Goal: Find specific page/section: Find specific page/section

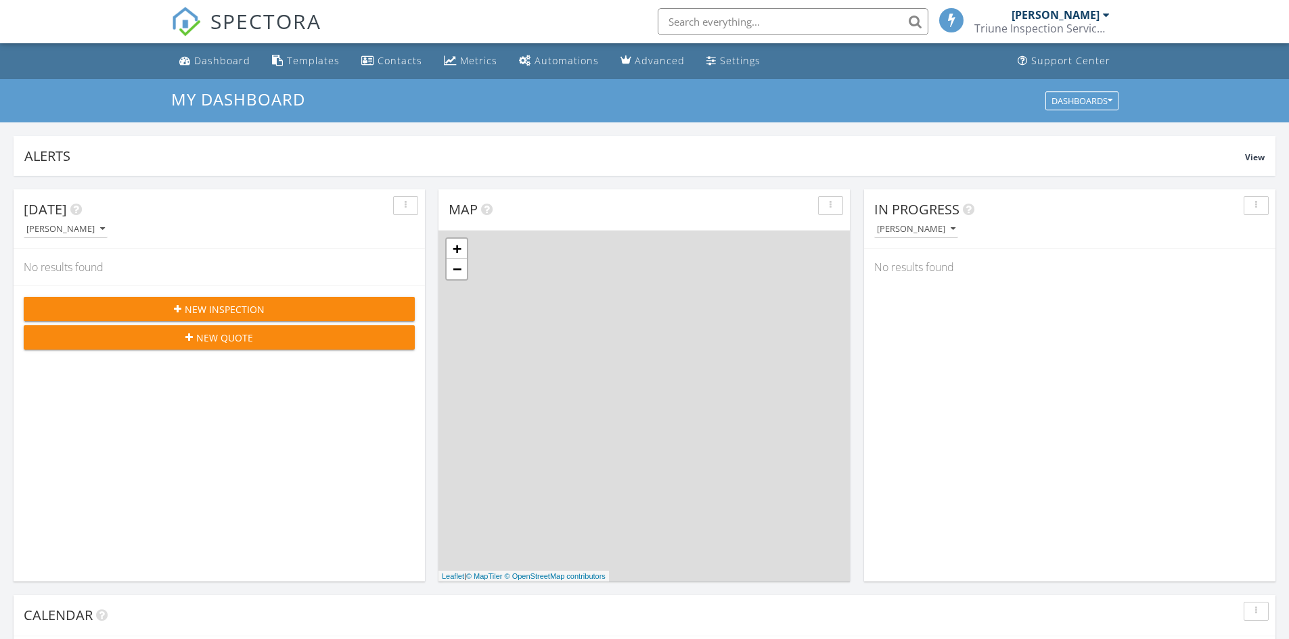
scroll to position [7, 7]
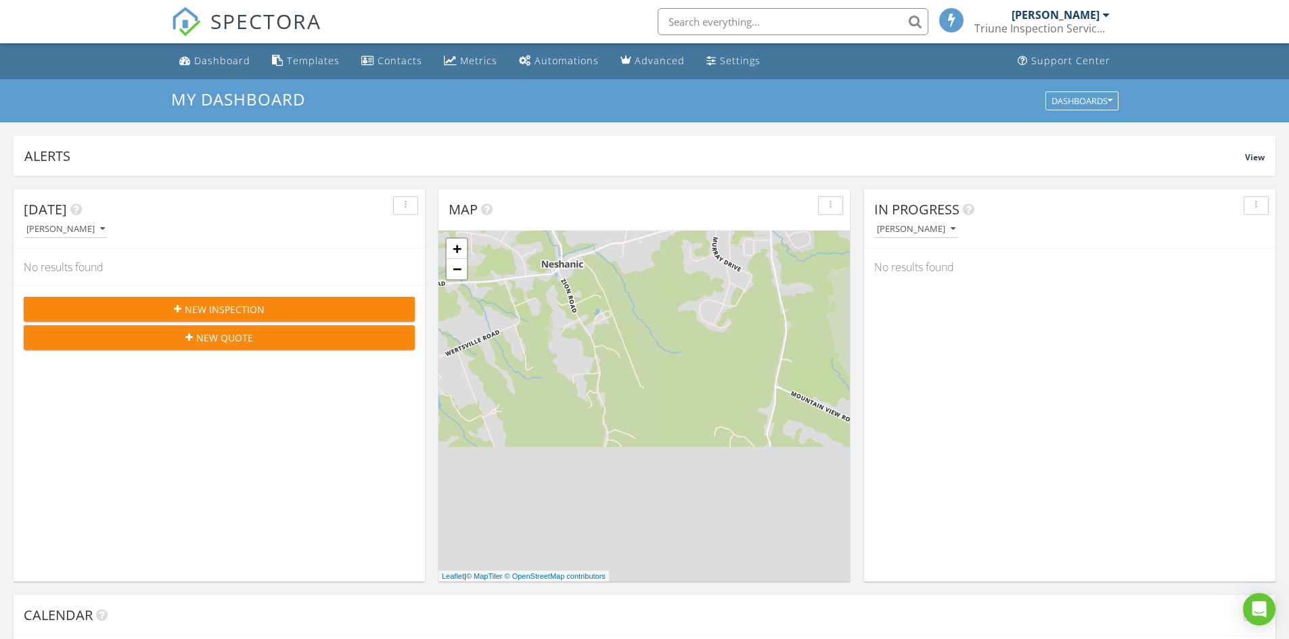
click at [812, 24] on input "text" at bounding box center [793, 21] width 271 height 27
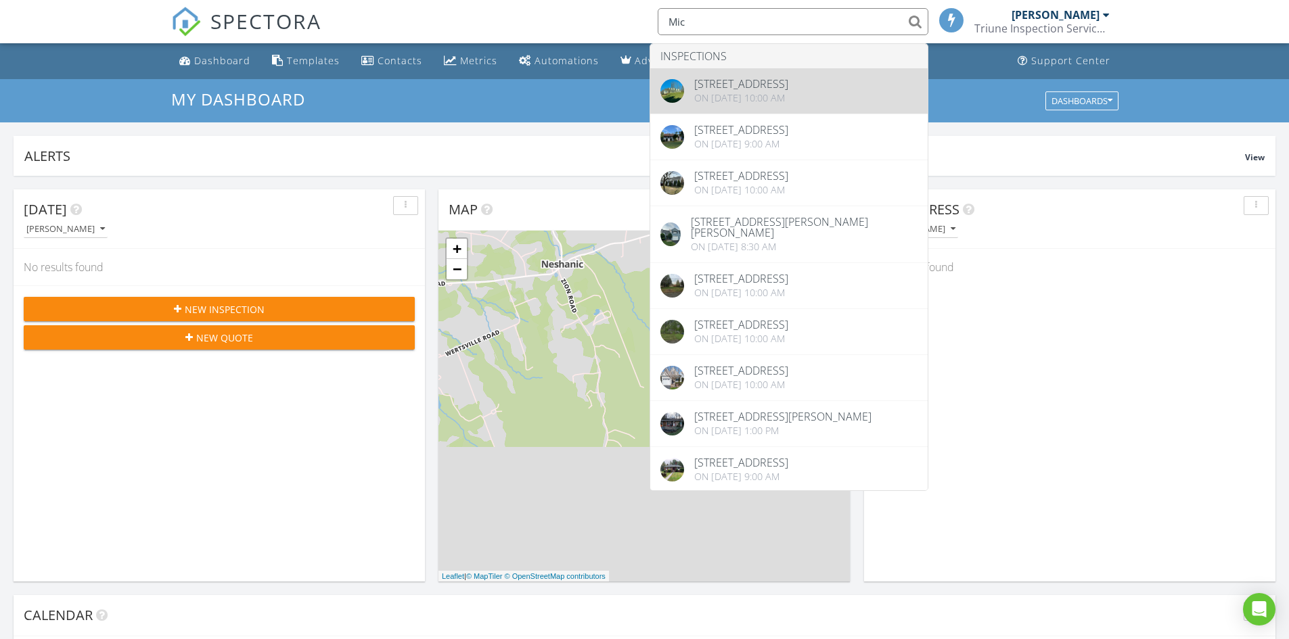
type input "Mic"
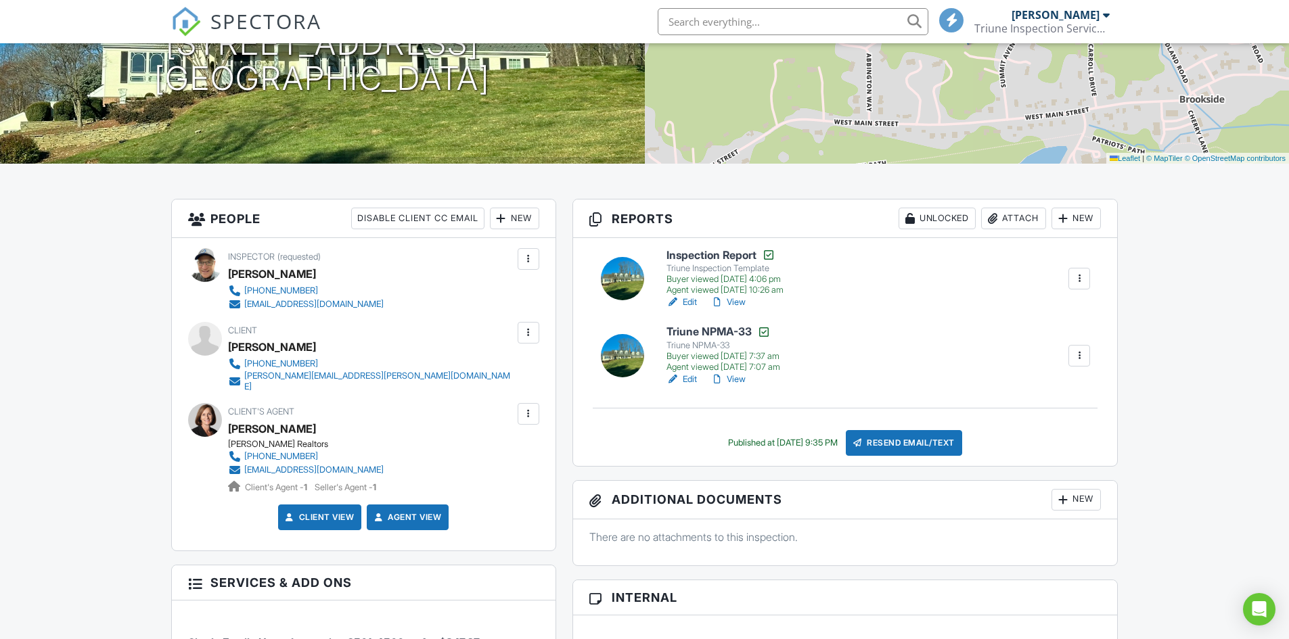
scroll to position [271, 0]
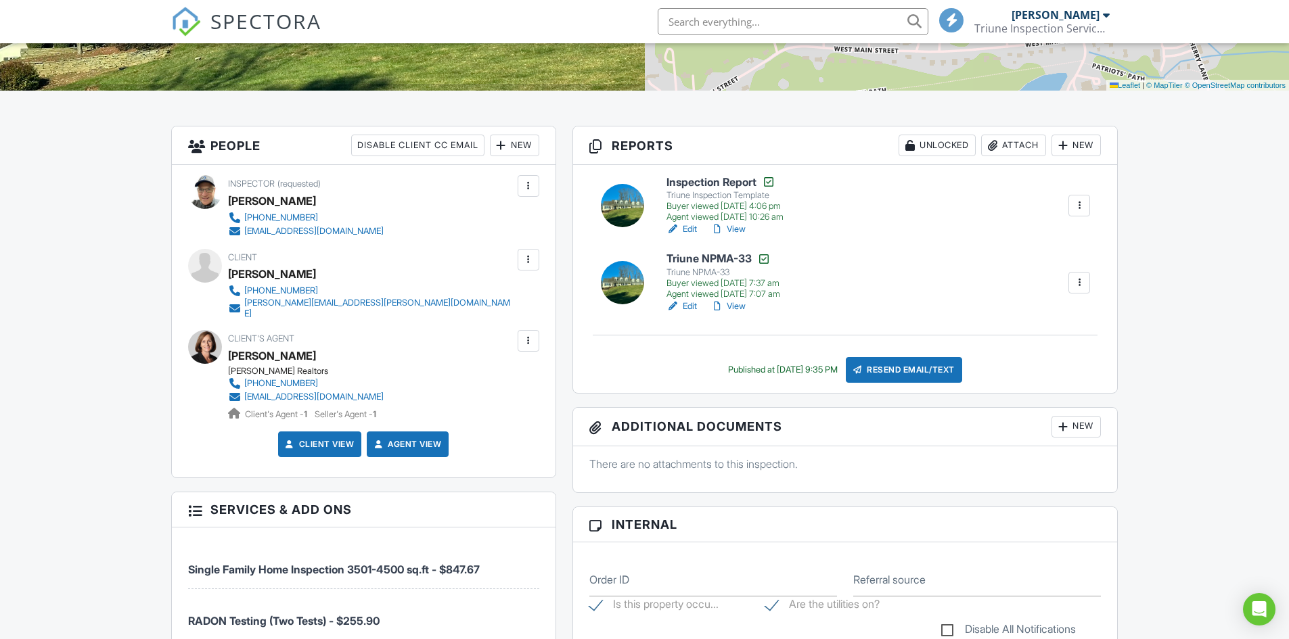
click at [244, 346] on div "Michele Hill" at bounding box center [272, 356] width 88 height 20
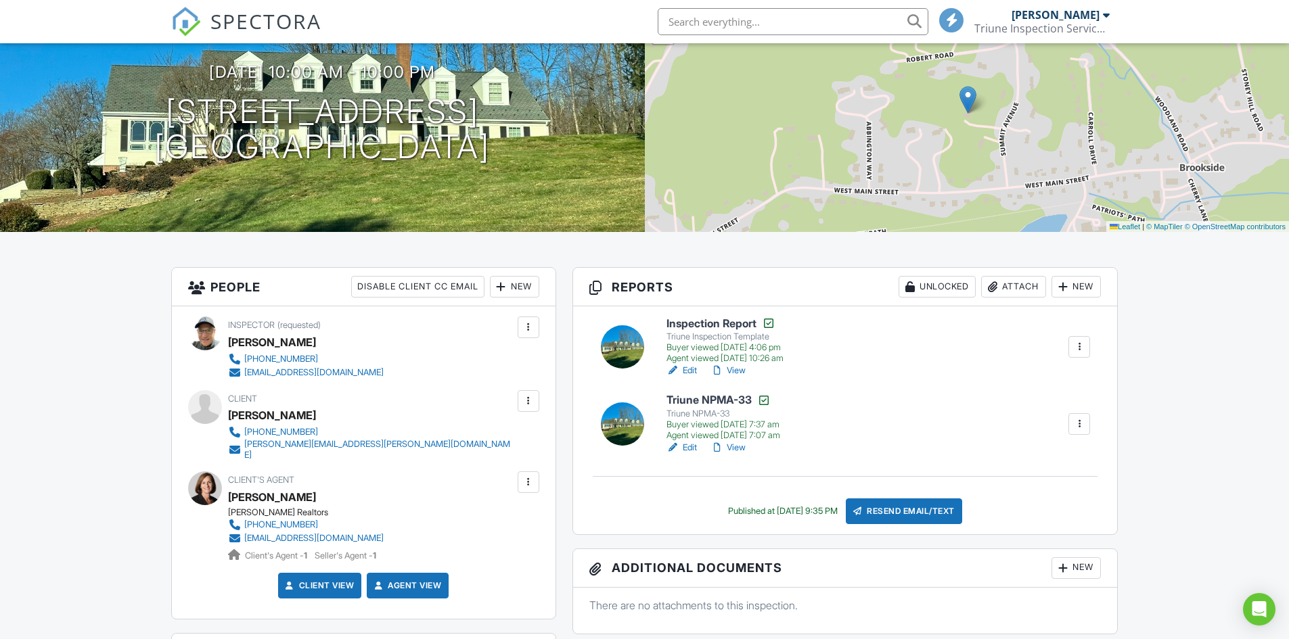
scroll to position [203, 0]
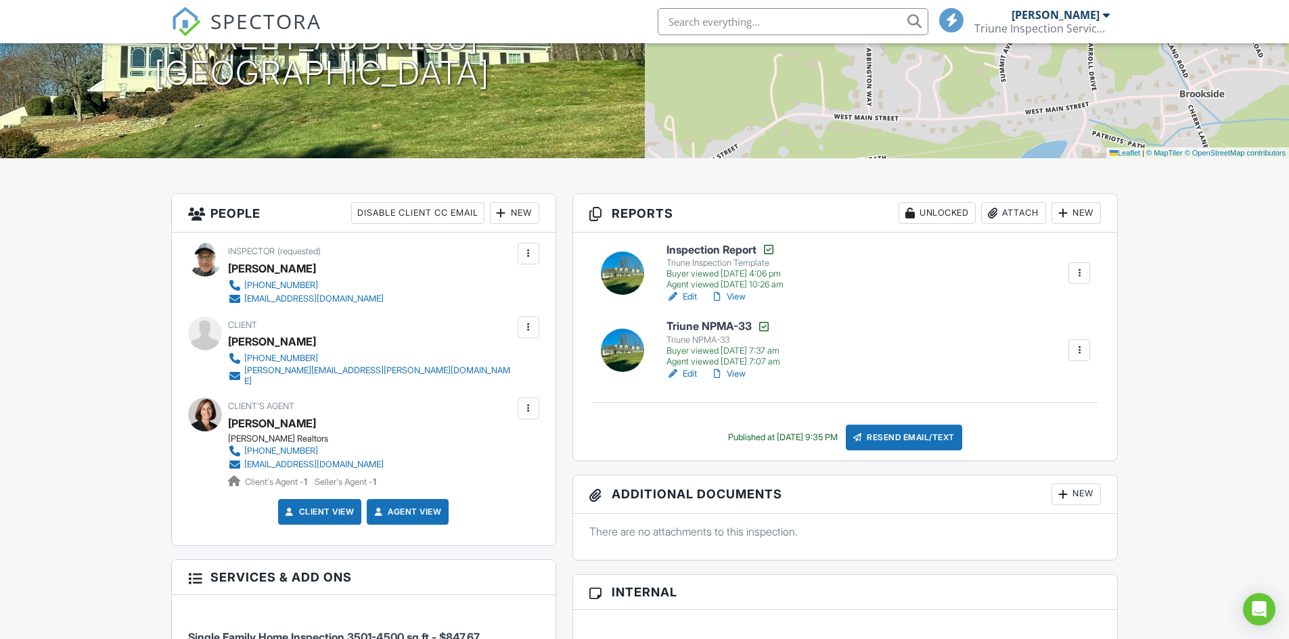
click at [737, 296] on link "View" at bounding box center [727, 297] width 35 height 14
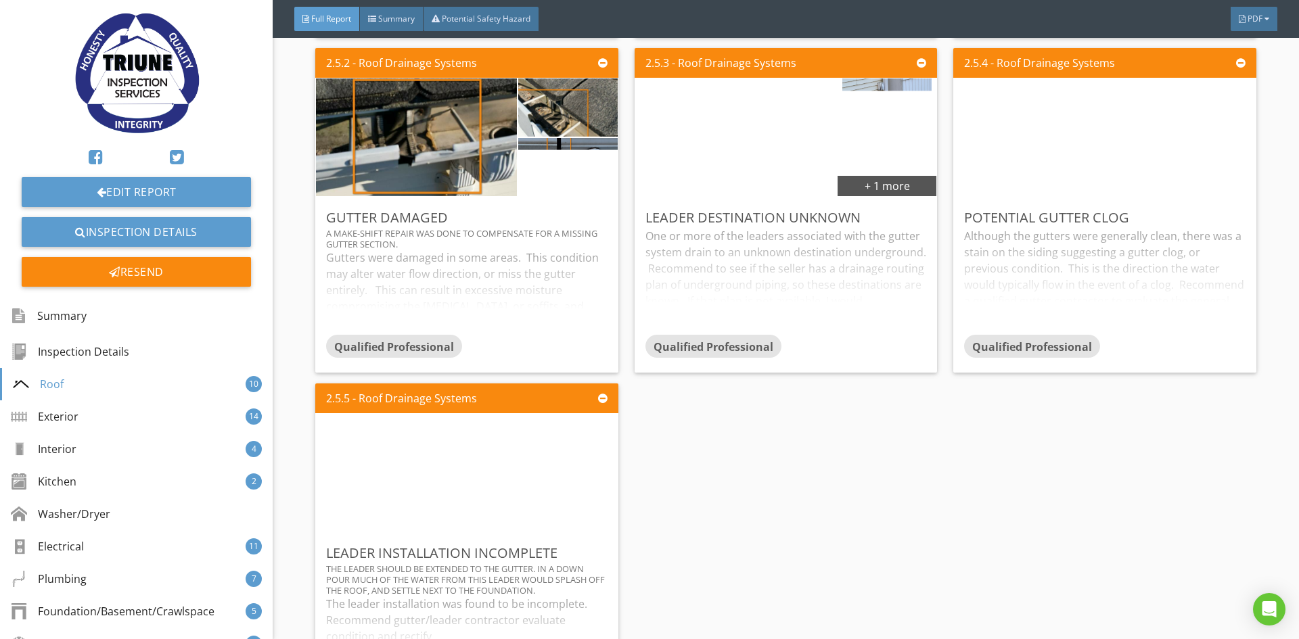
scroll to position [1894, 0]
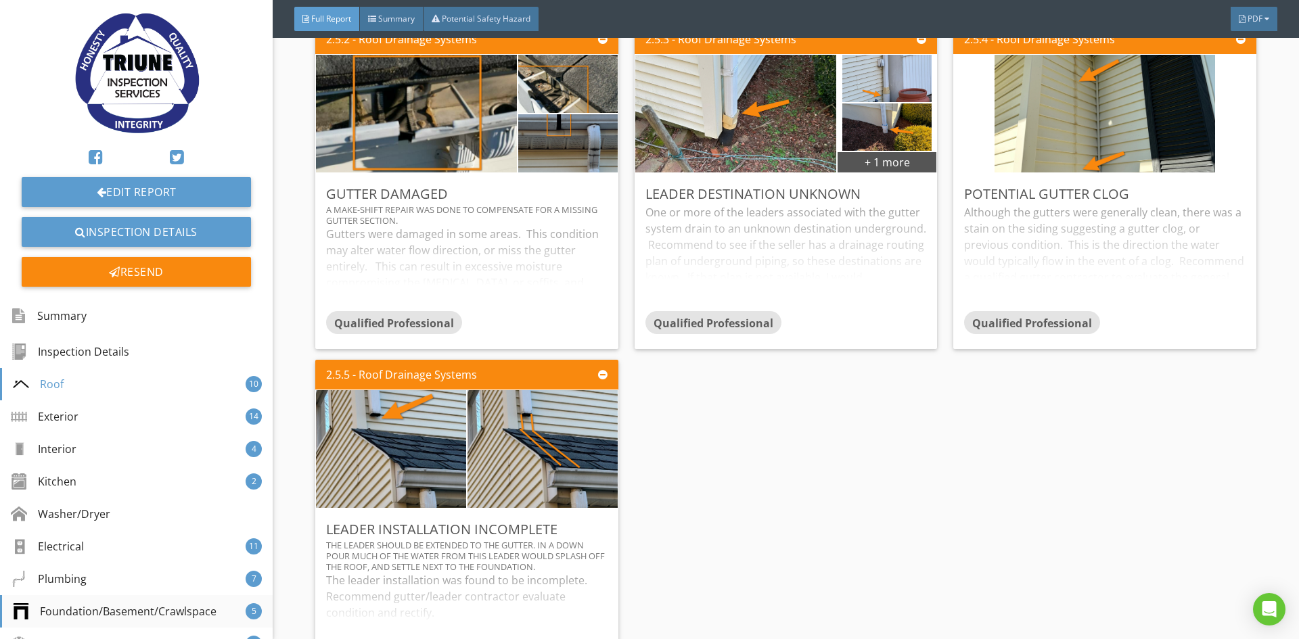
click at [130, 610] on div "Foundation/Basement/Crawlspace" at bounding box center [115, 611] width 204 height 16
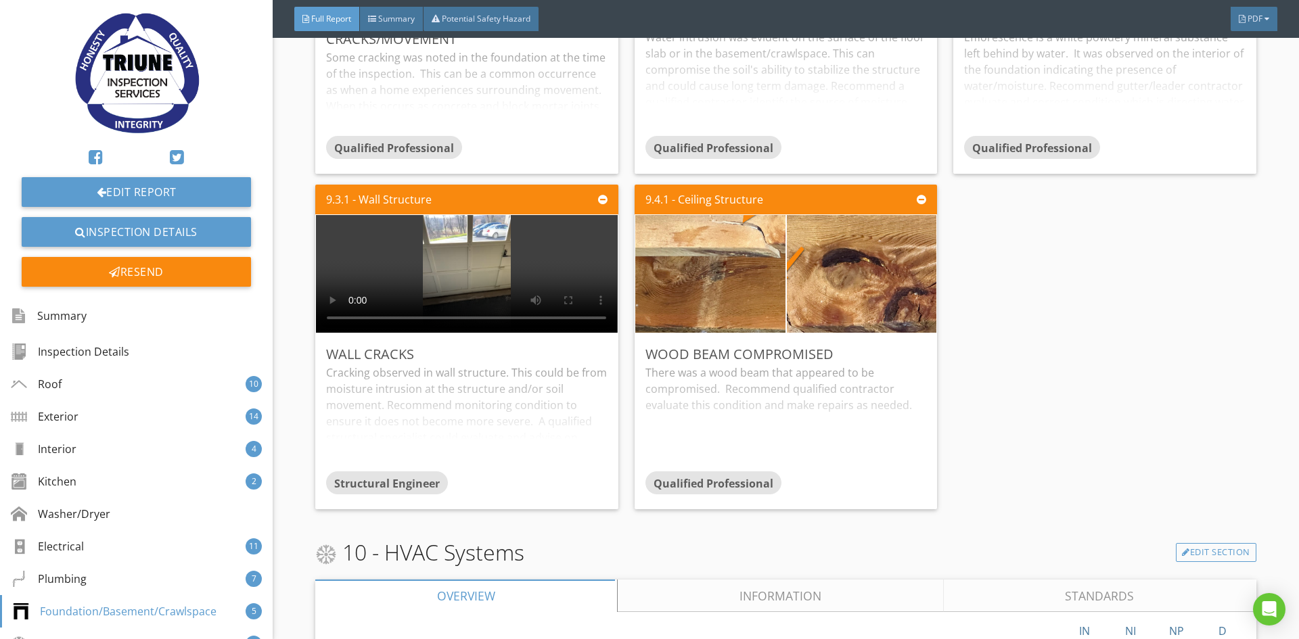
scroll to position [9602, 0]
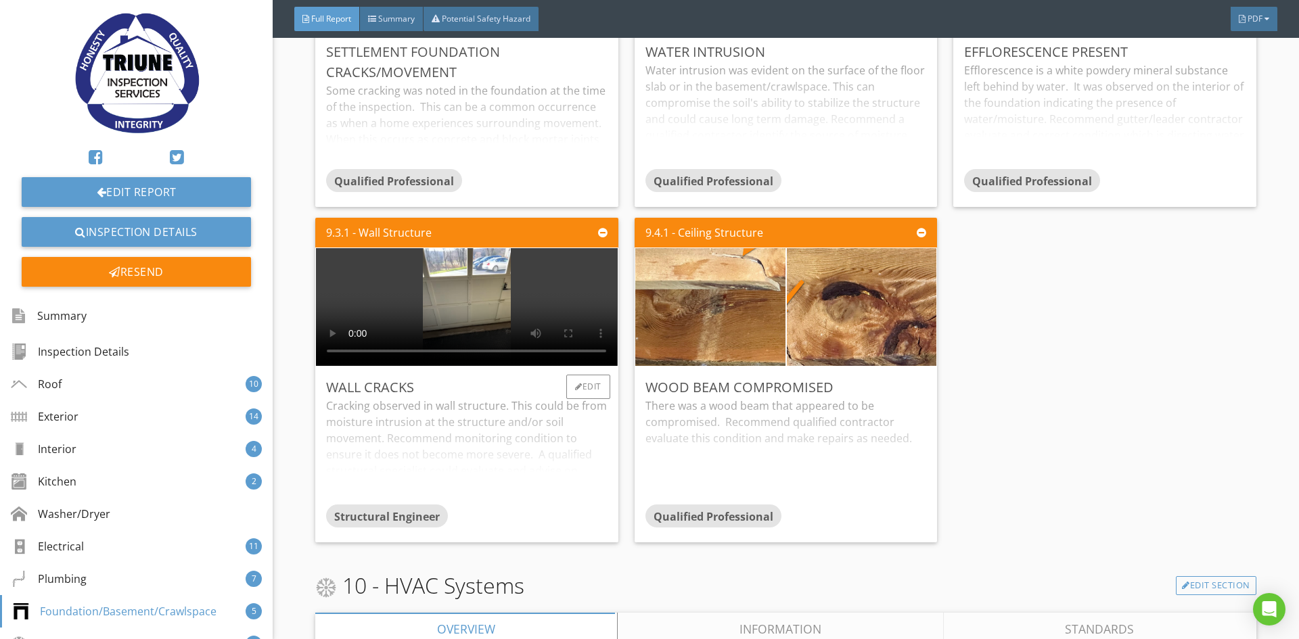
click at [477, 453] on div "Cracking observed in wall structure. This could be from moisture intrusion at t…" at bounding box center [466, 451] width 281 height 107
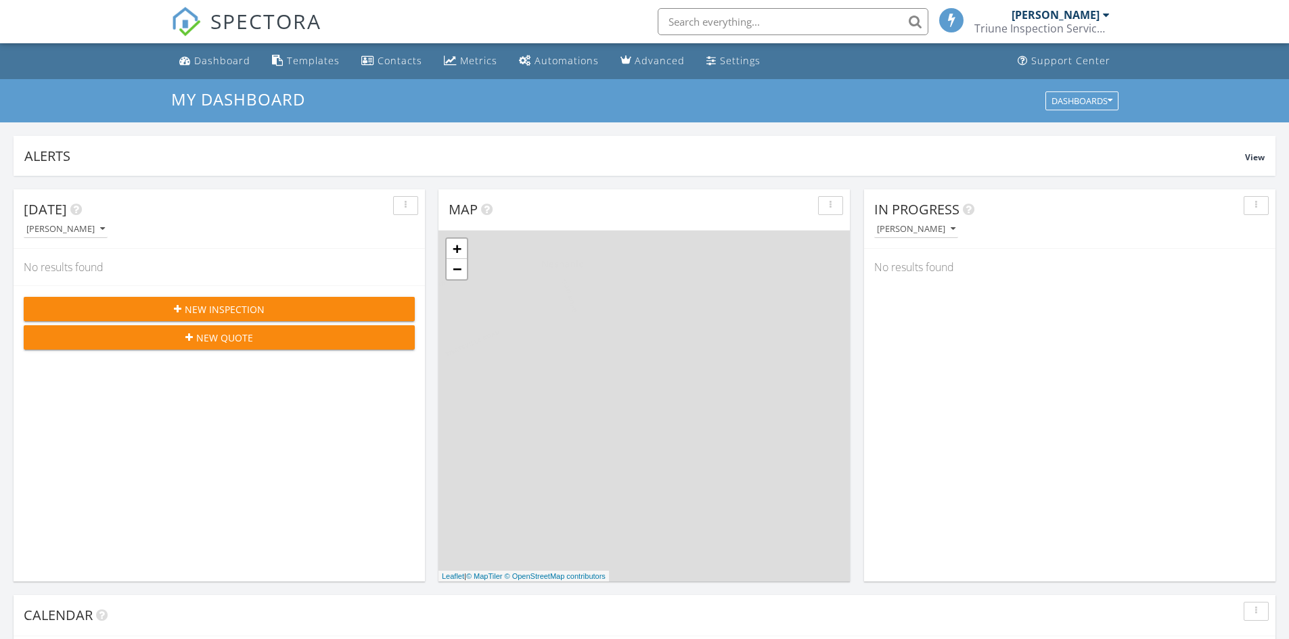
scroll to position [7, 7]
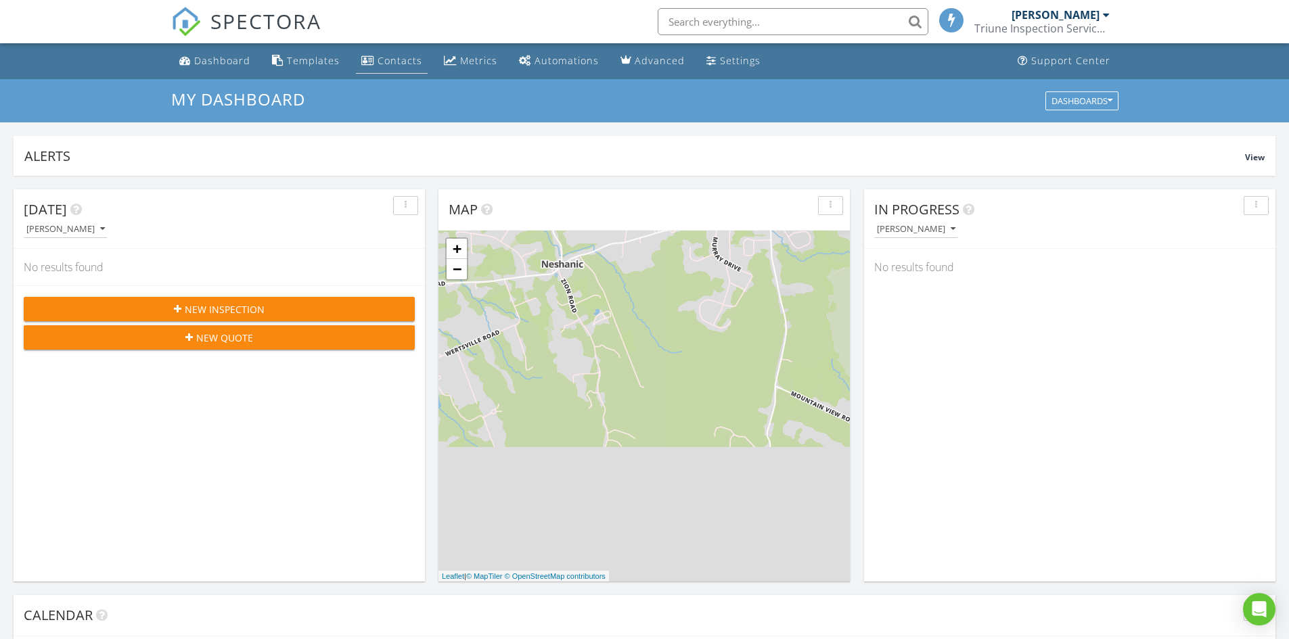
click at [386, 69] on link "Contacts" at bounding box center [392, 61] width 72 height 25
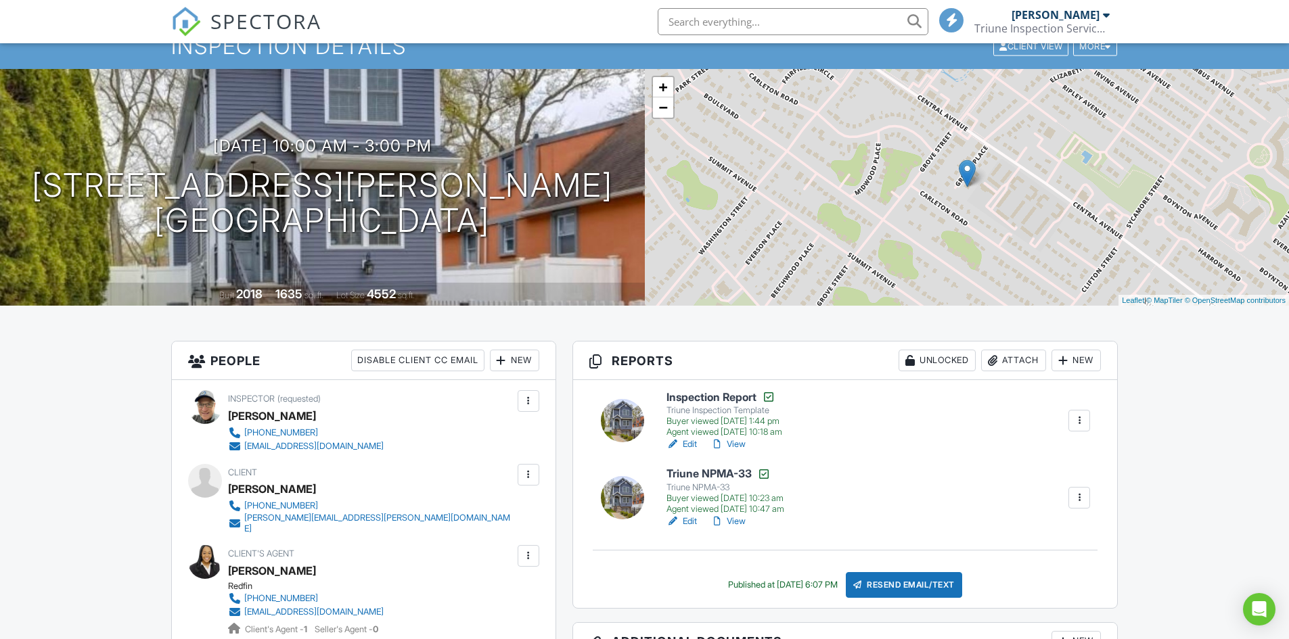
scroll to position [271, 0]
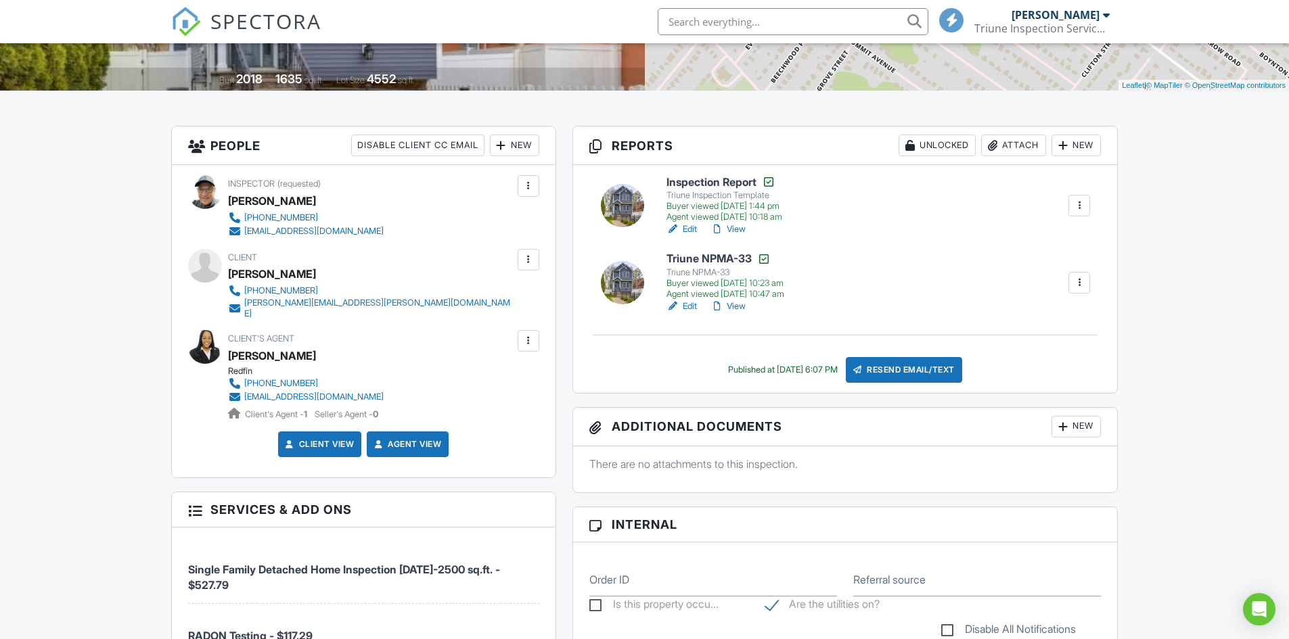
click at [209, 339] on div at bounding box center [205, 347] width 34 height 34
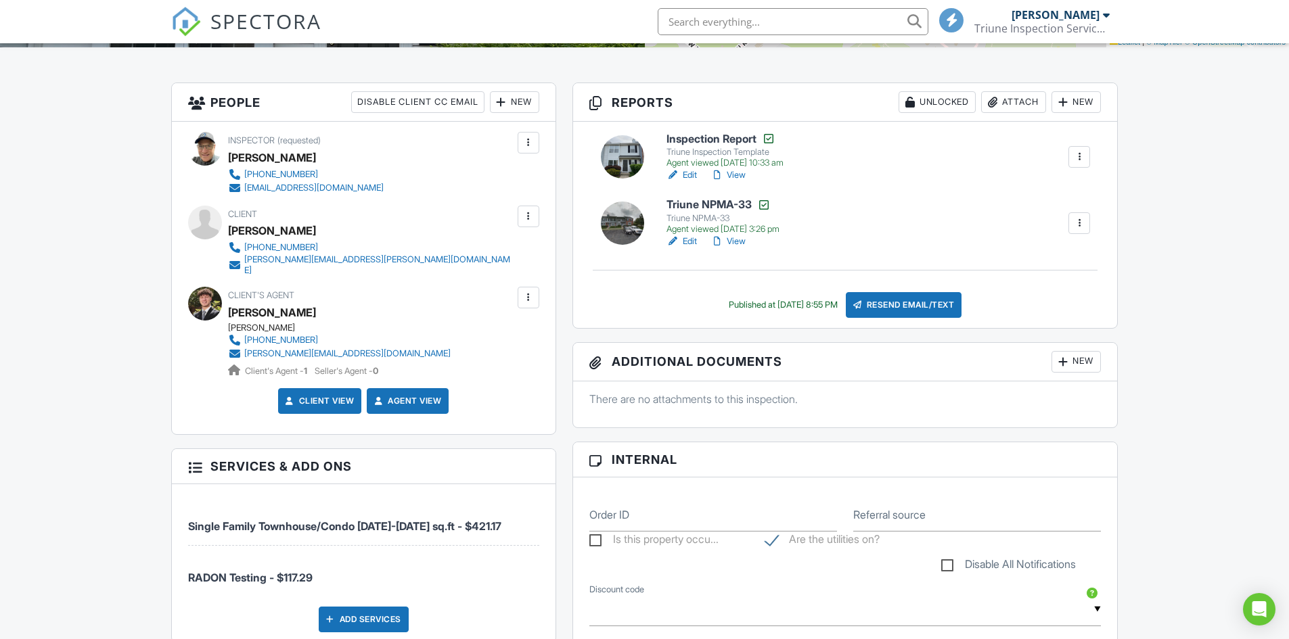
scroll to position [338, 0]
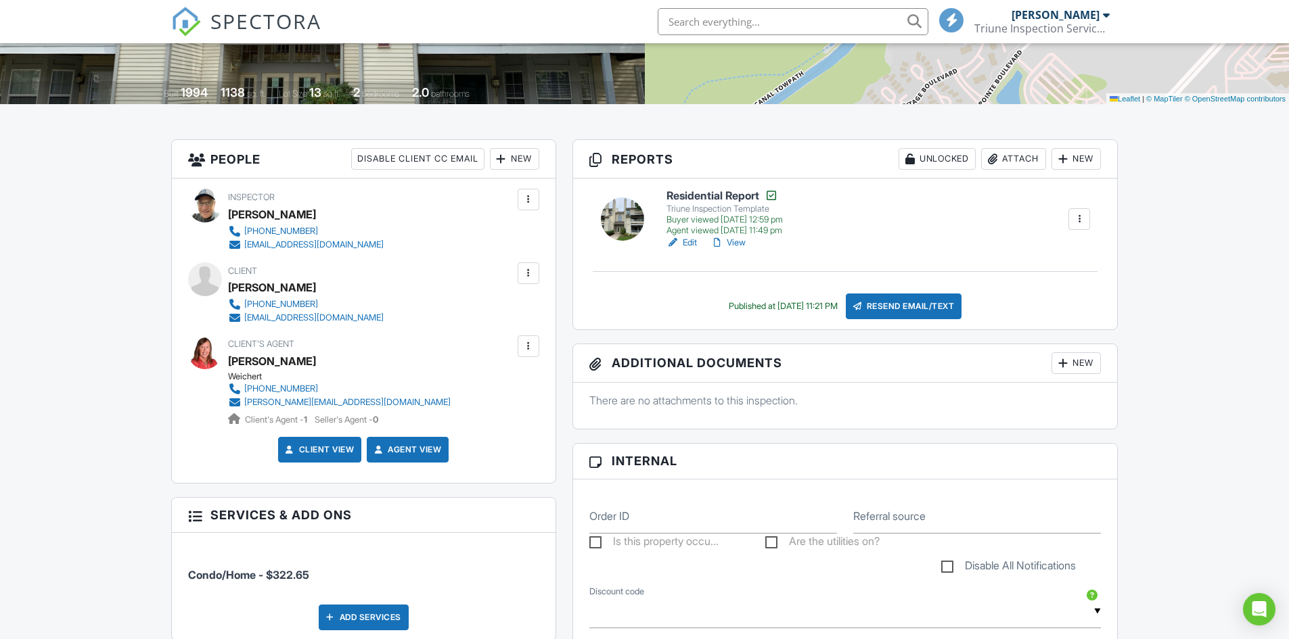
scroll to position [338, 0]
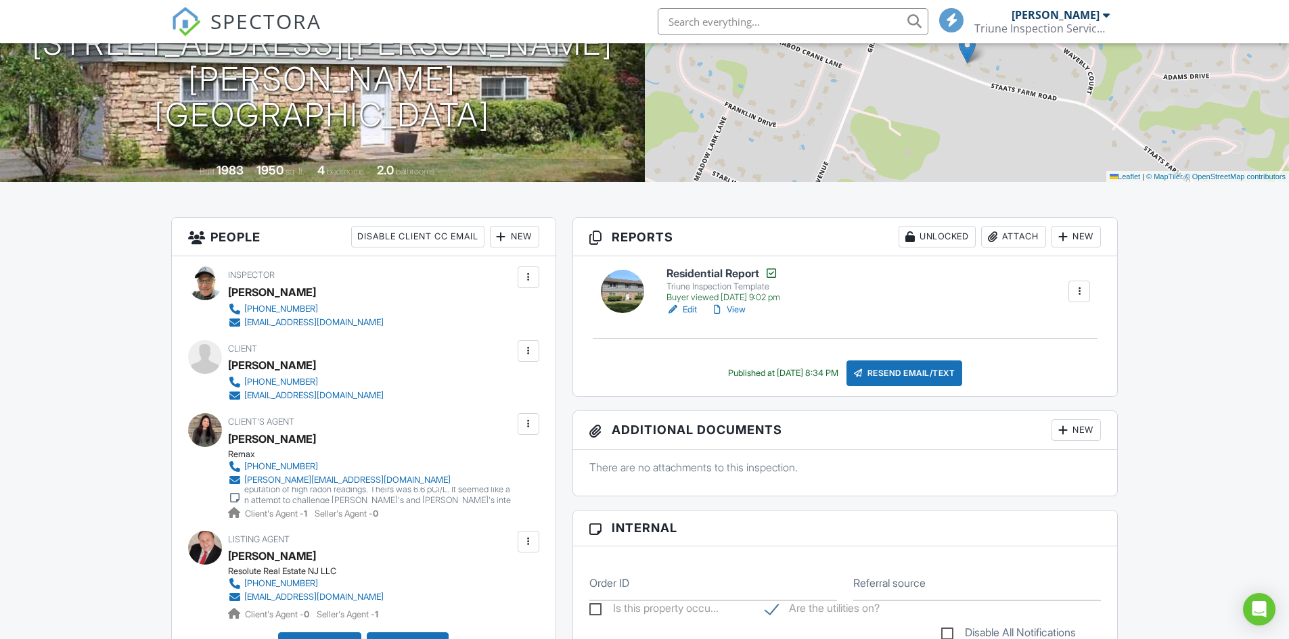
scroll to position [203, 0]
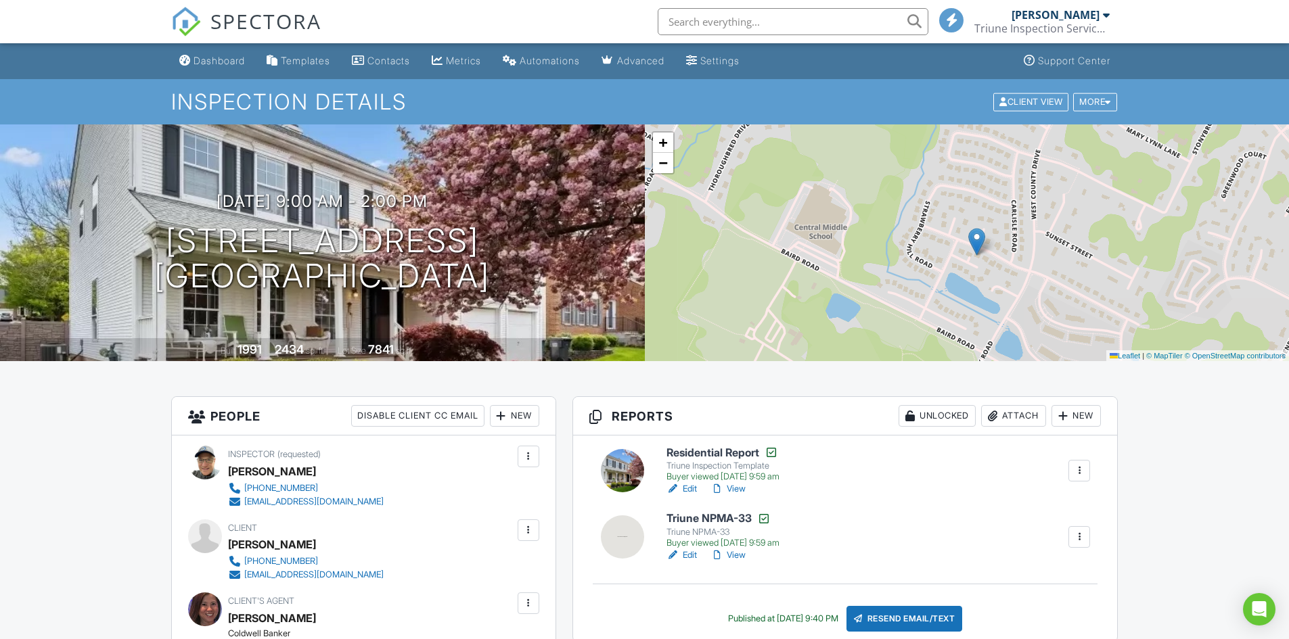
drag, startPoint x: 985, startPoint y: 247, endPoint x: 995, endPoint y: 260, distance: 16.0
click at [995, 260] on div "+ − Leaflet | © MapTiler © OpenStreetMap contributors" at bounding box center [967, 242] width 645 height 237
click at [666, 168] on span "−" at bounding box center [662, 162] width 9 height 17
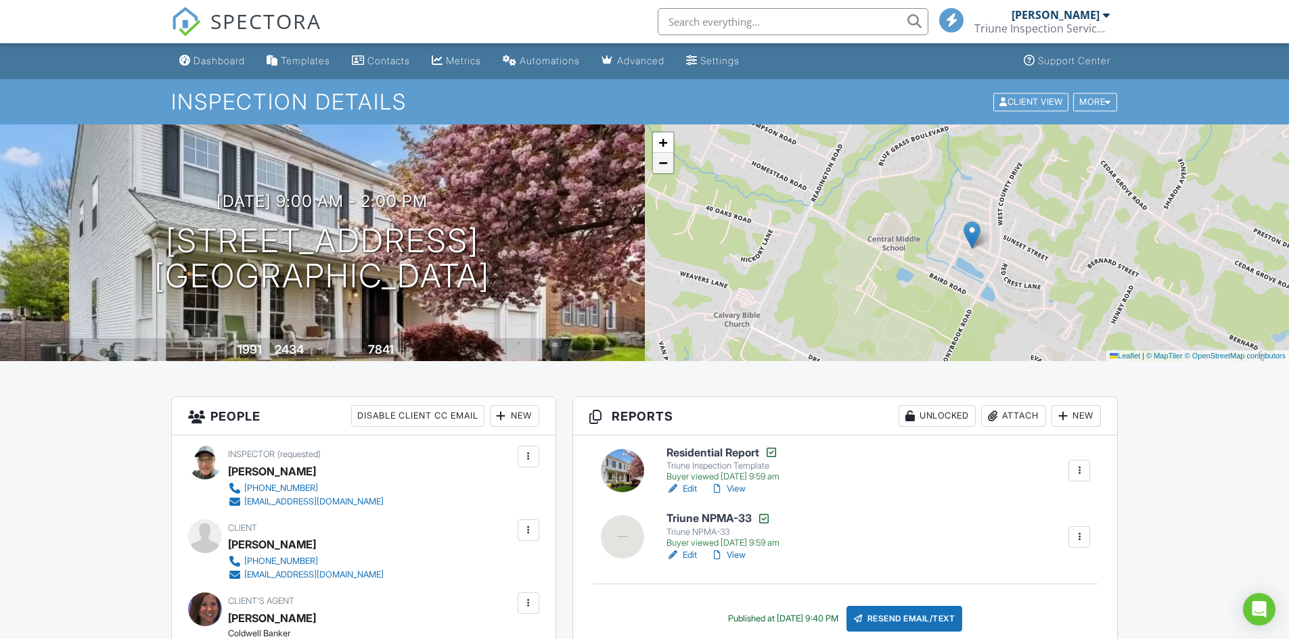
click at [666, 168] on span "−" at bounding box center [662, 162] width 9 height 17
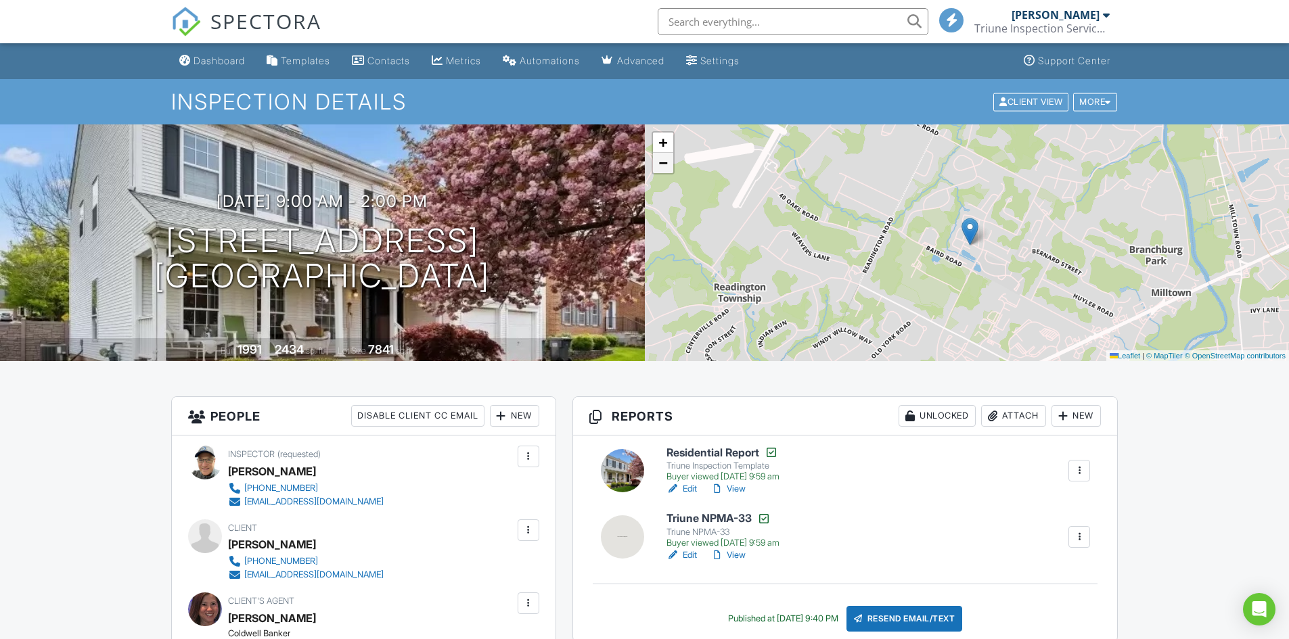
click at [666, 168] on span "−" at bounding box center [662, 162] width 9 height 17
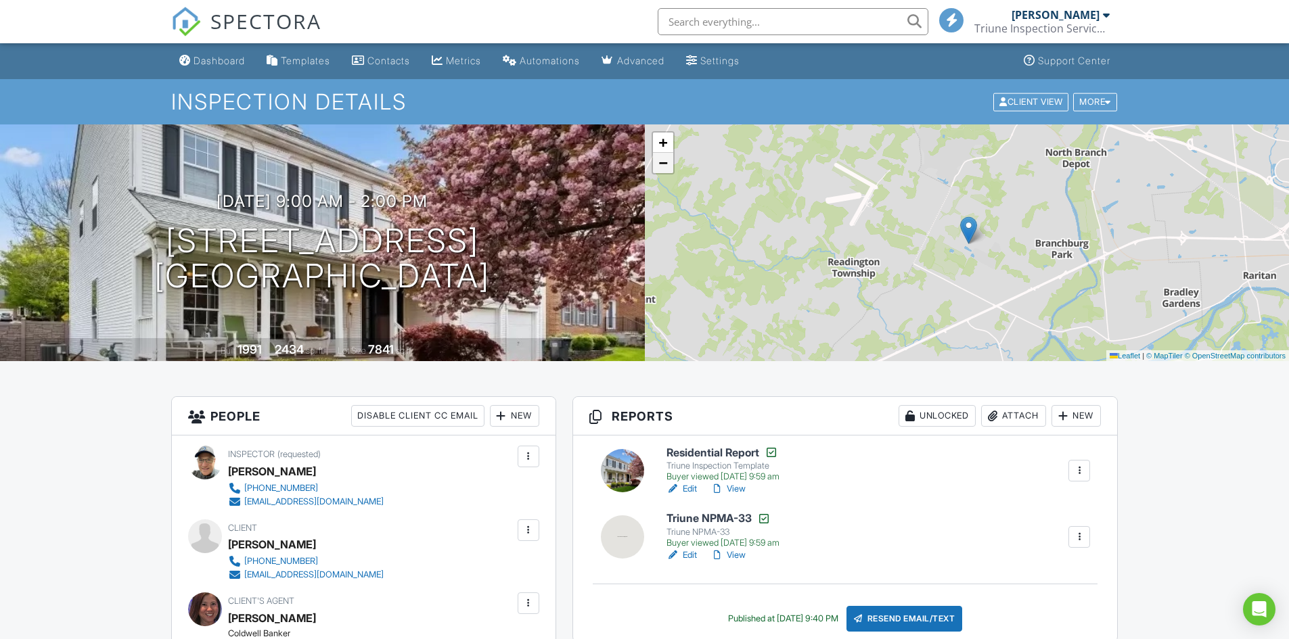
click at [666, 168] on span "−" at bounding box center [662, 162] width 9 height 17
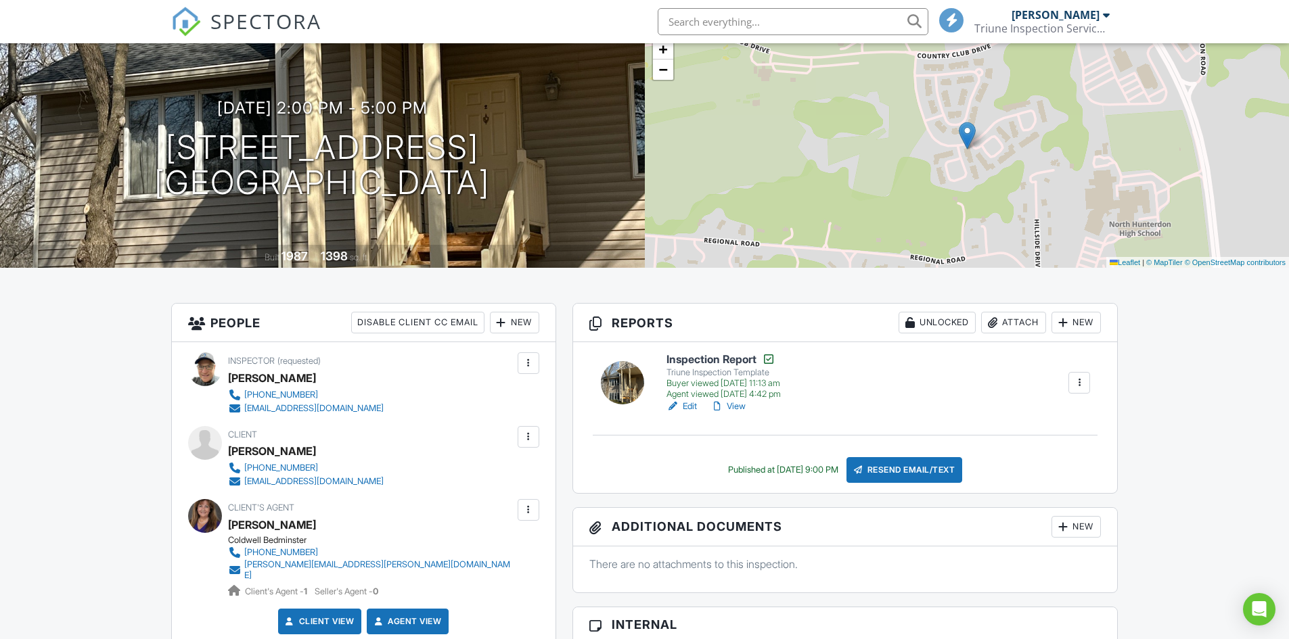
scroll to position [135, 0]
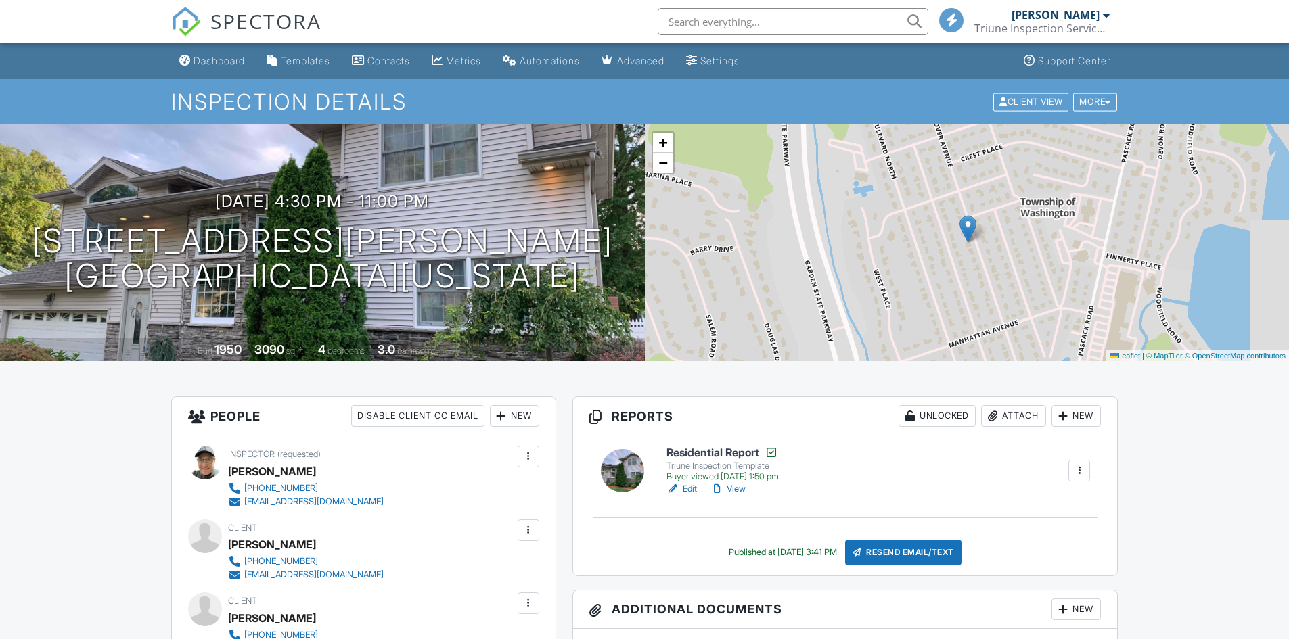
scroll to position [271, 0]
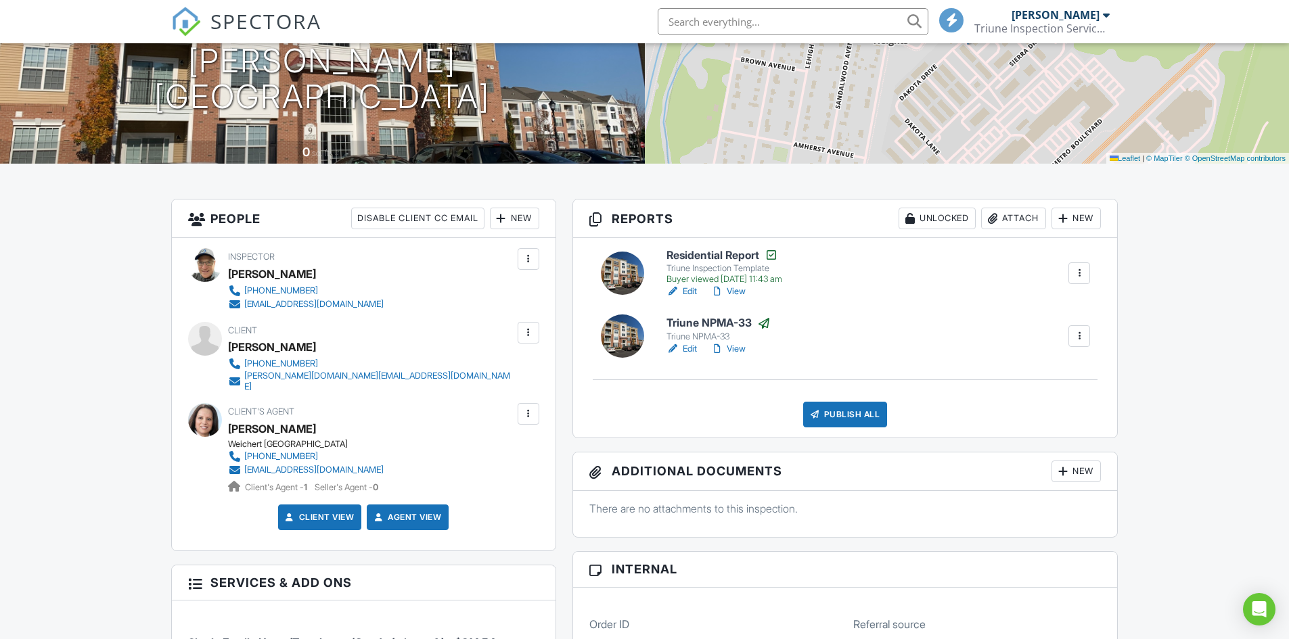
scroll to position [271, 0]
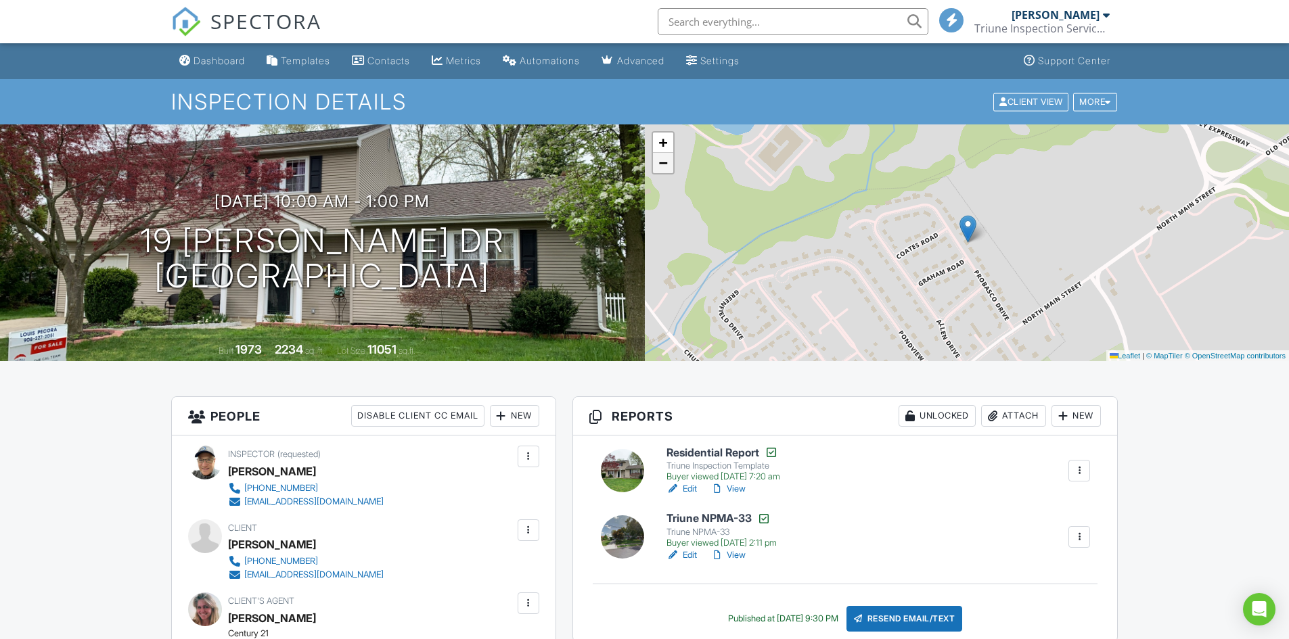
click at [670, 168] on link "−" at bounding box center [663, 163] width 20 height 20
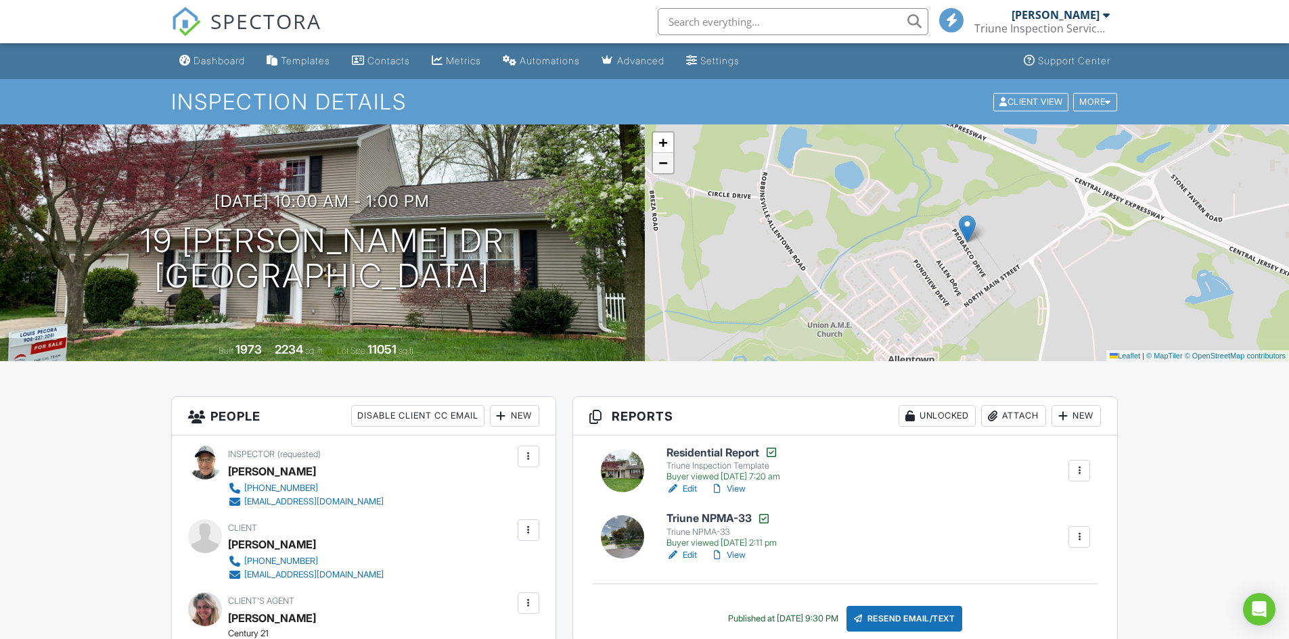
click at [670, 168] on link "−" at bounding box center [663, 163] width 20 height 20
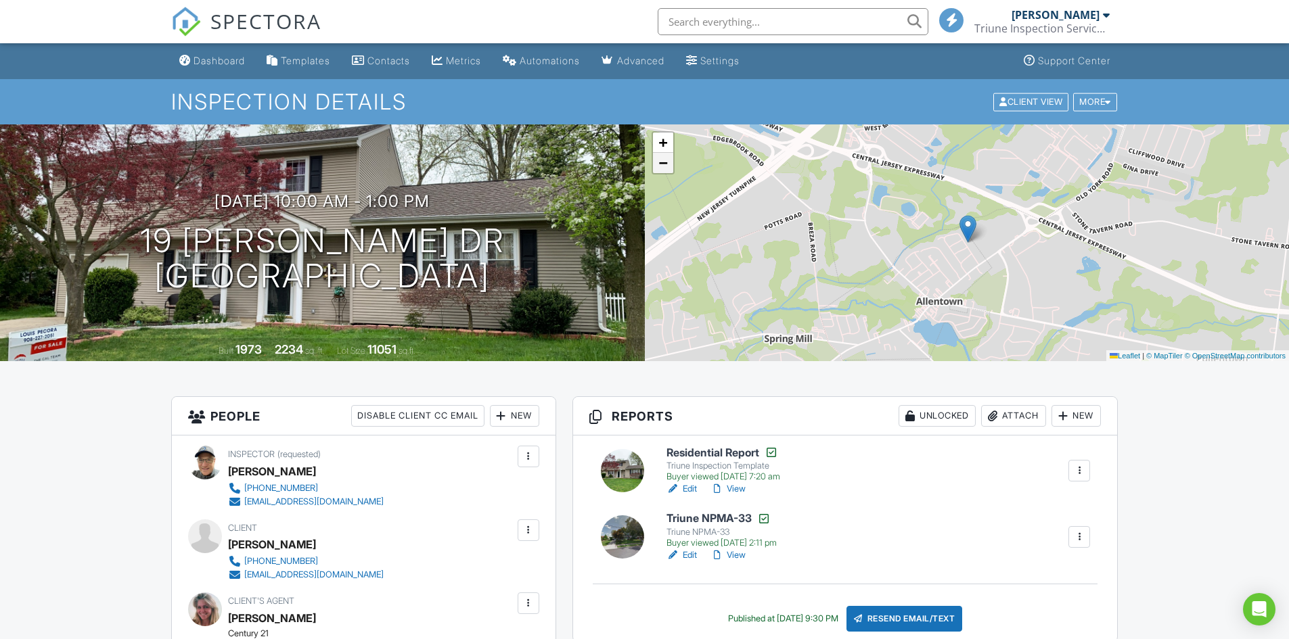
click at [670, 167] on link "−" at bounding box center [663, 163] width 20 height 20
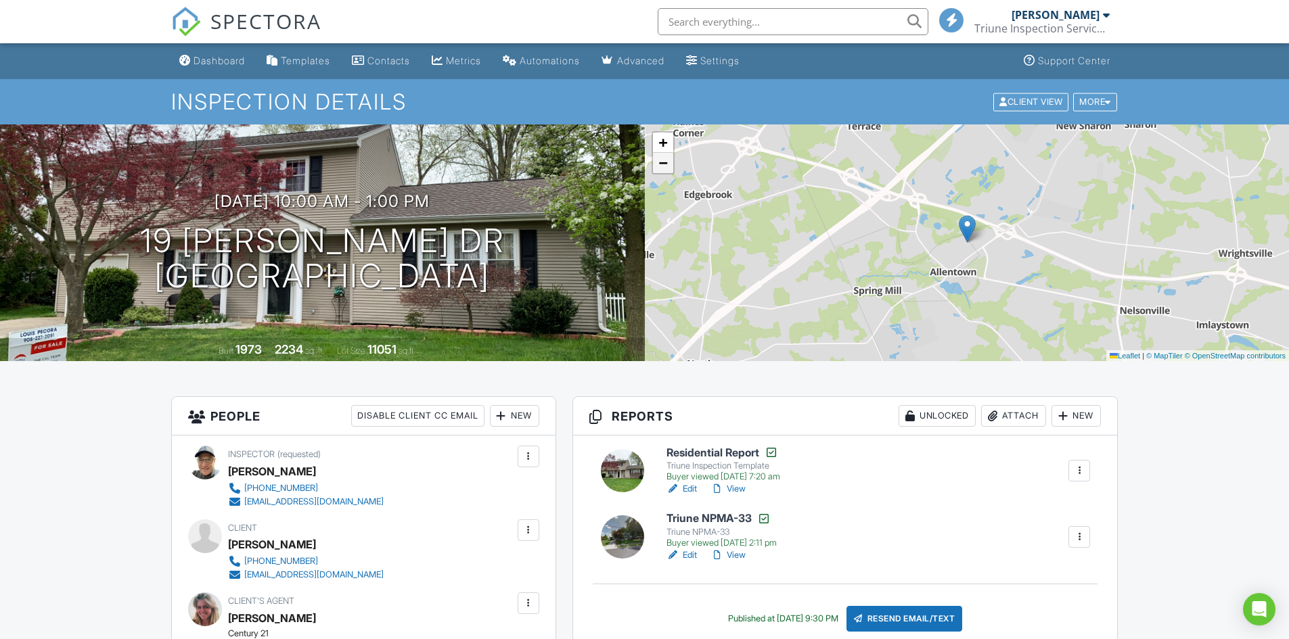
click at [670, 166] on link "−" at bounding box center [663, 163] width 20 height 20
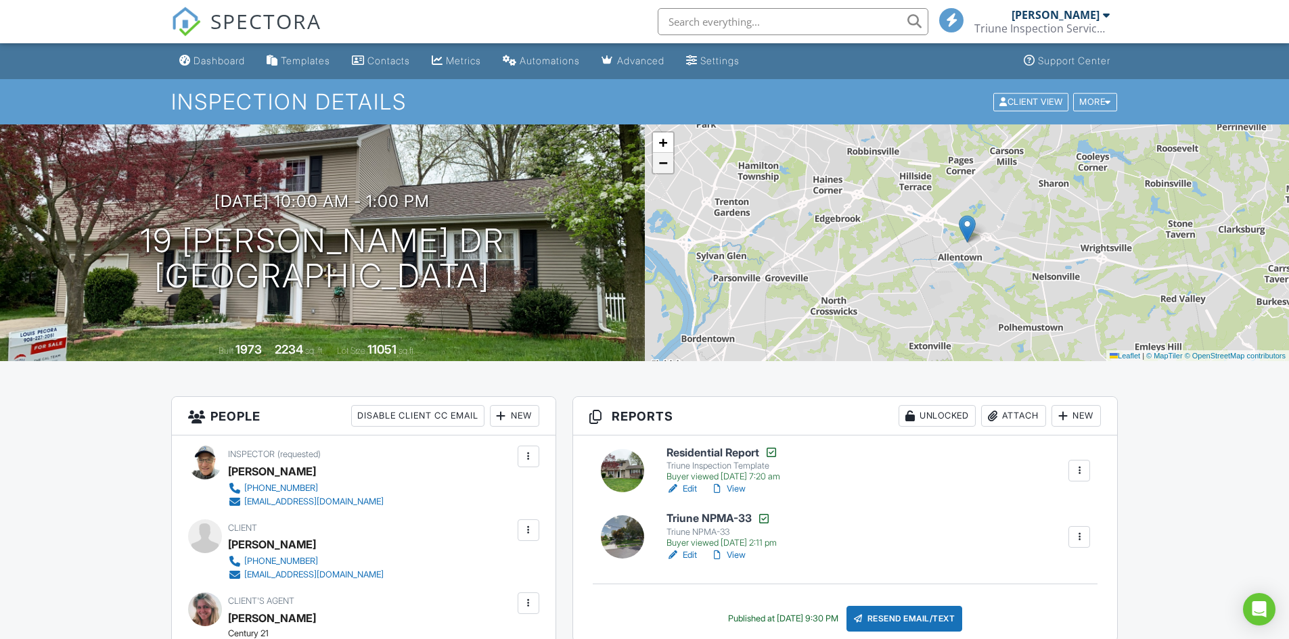
click at [670, 166] on link "−" at bounding box center [663, 163] width 20 height 20
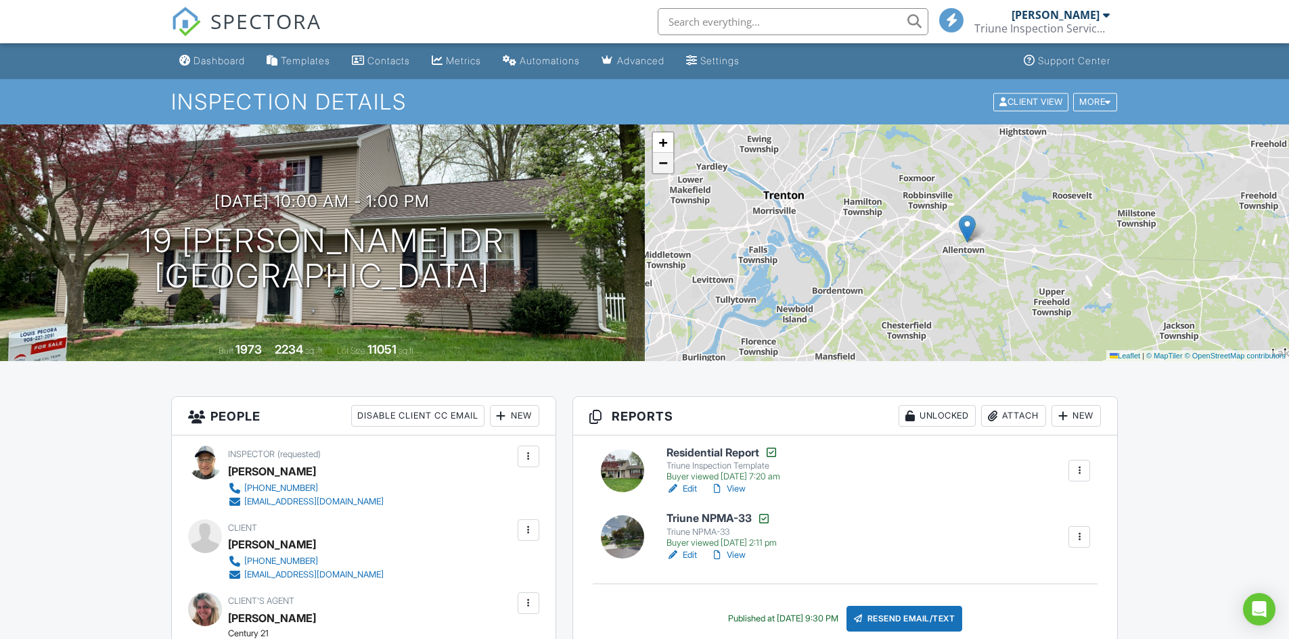
click at [670, 166] on link "−" at bounding box center [663, 163] width 20 height 20
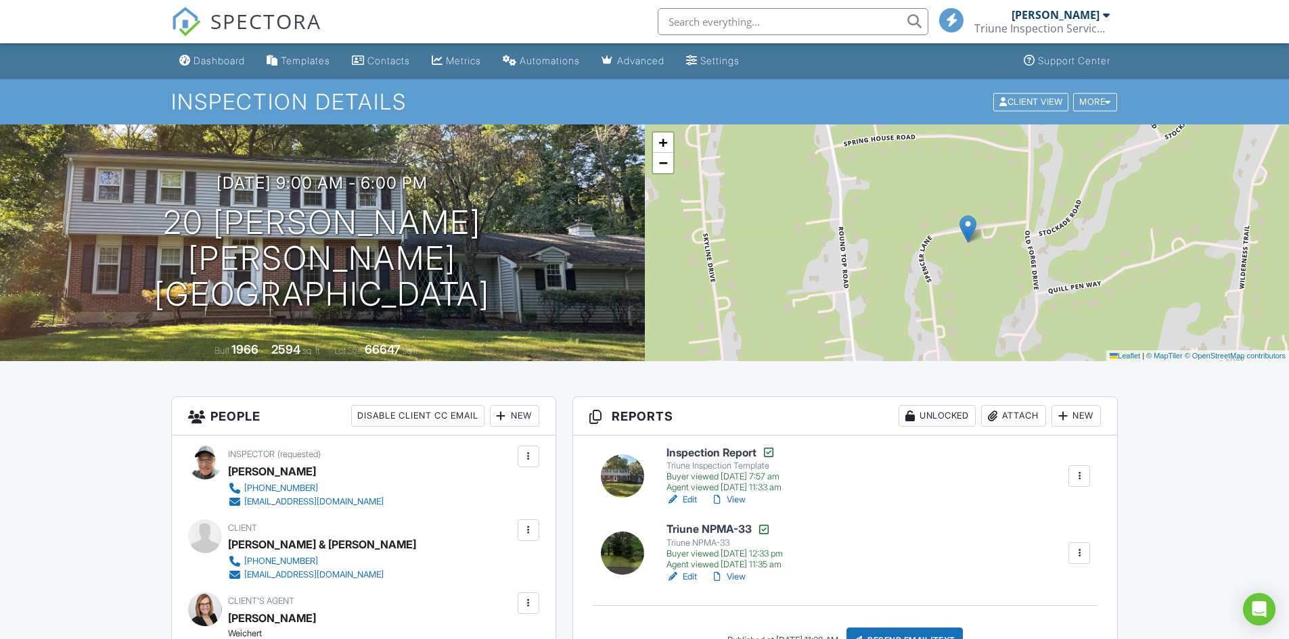
click at [760, 19] on input "text" at bounding box center [793, 21] width 271 height 27
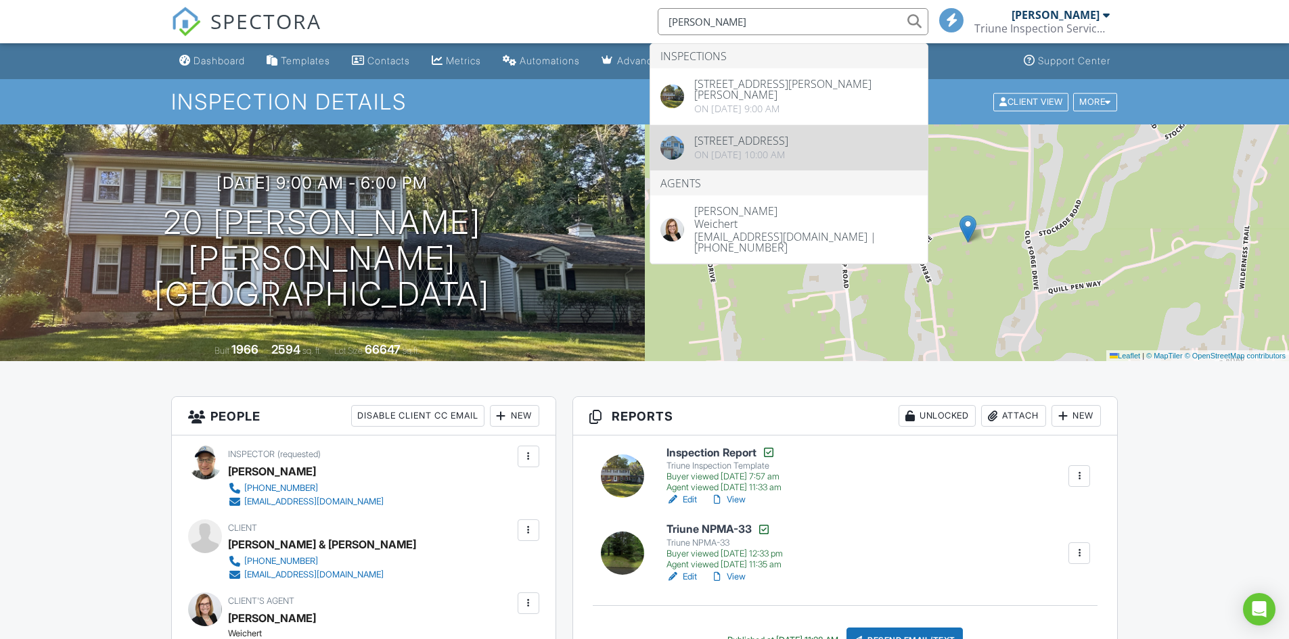
type input "leski"
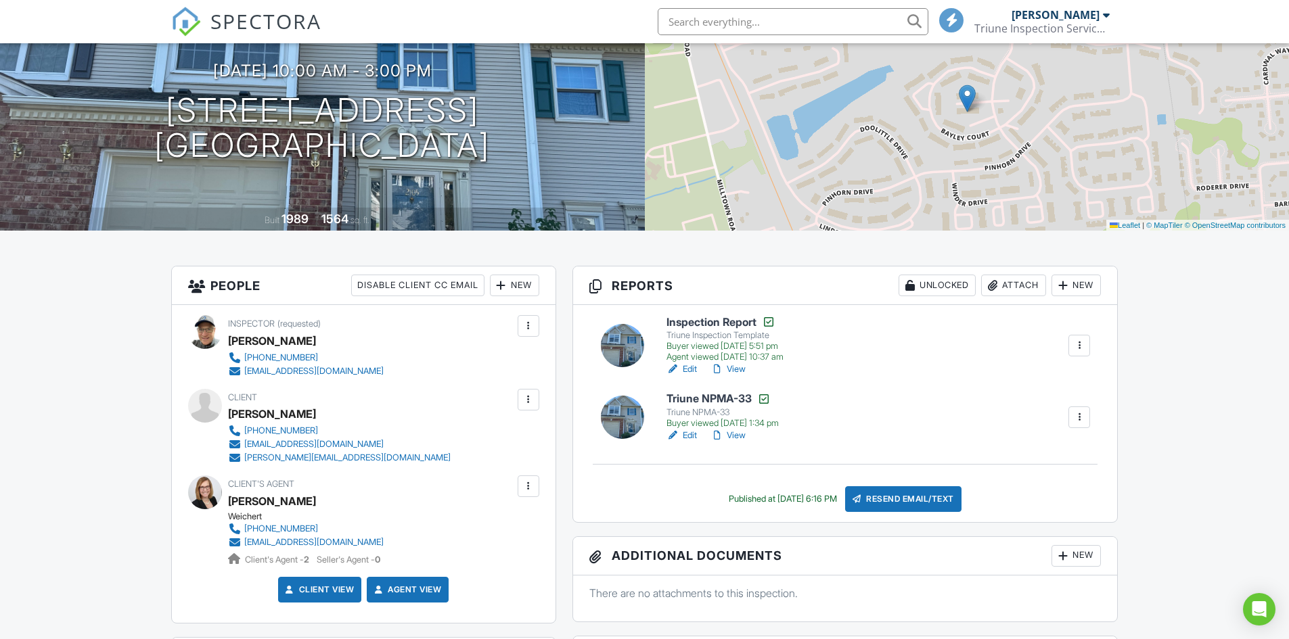
scroll to position [135, 0]
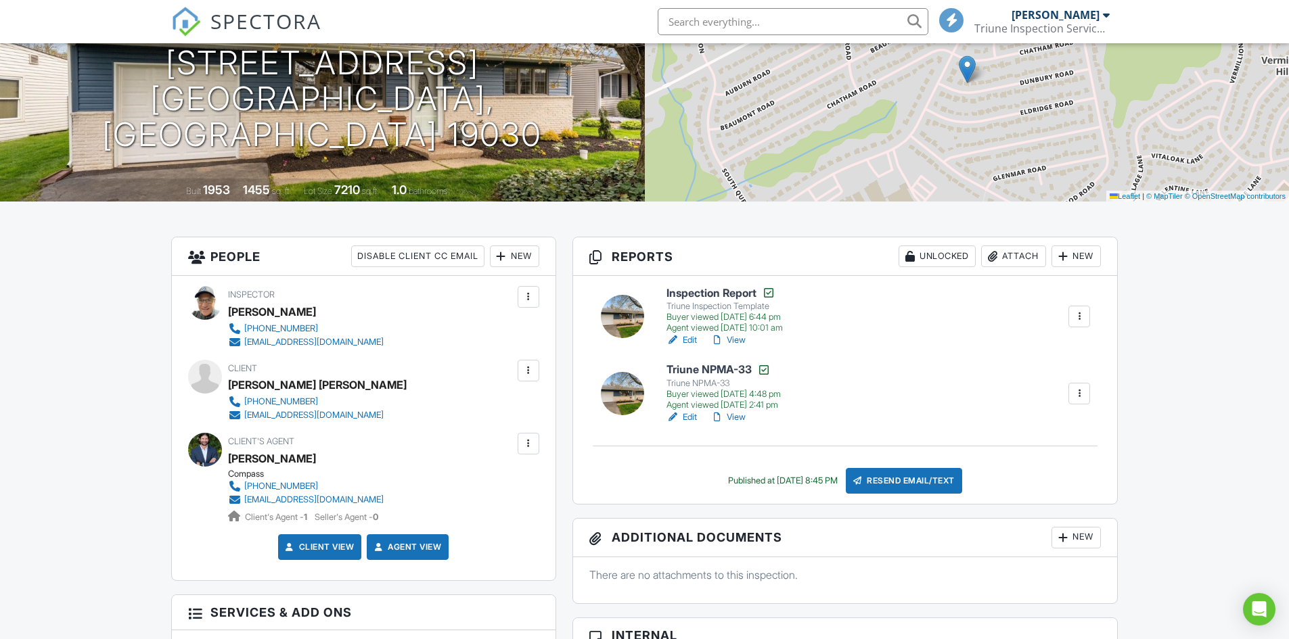
scroll to position [203, 0]
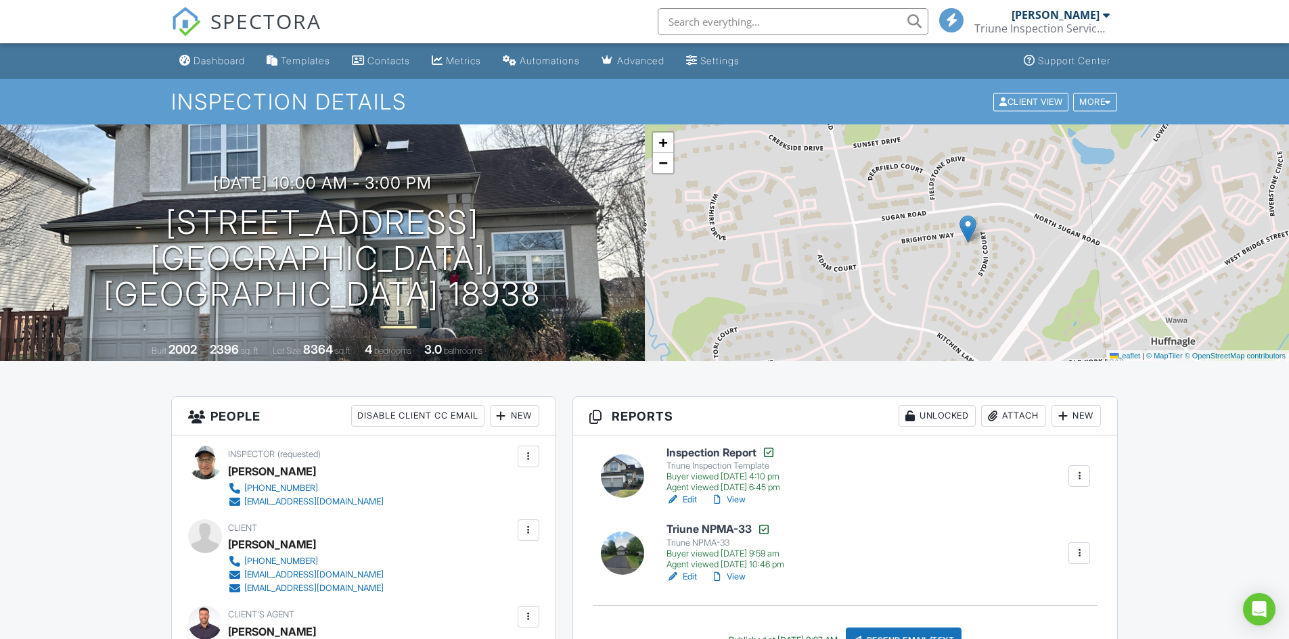
click at [764, 27] on input "text" at bounding box center [793, 21] width 271 height 27
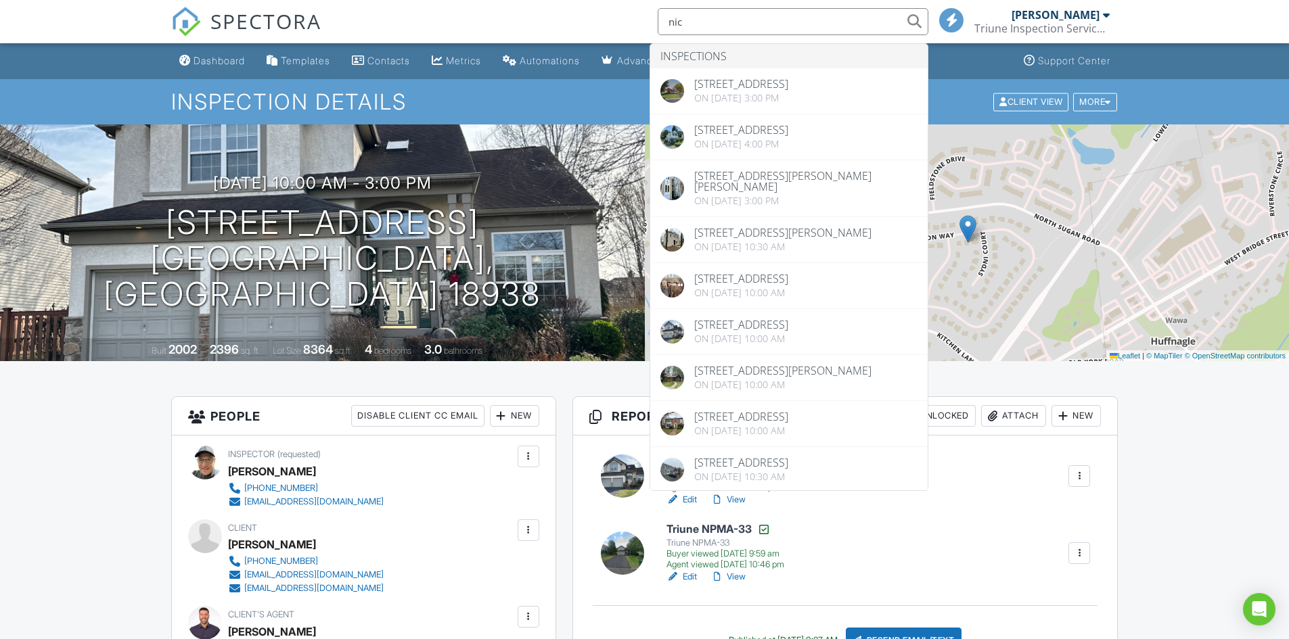
type input "nic"
